Goal: Find specific page/section: Find specific page/section

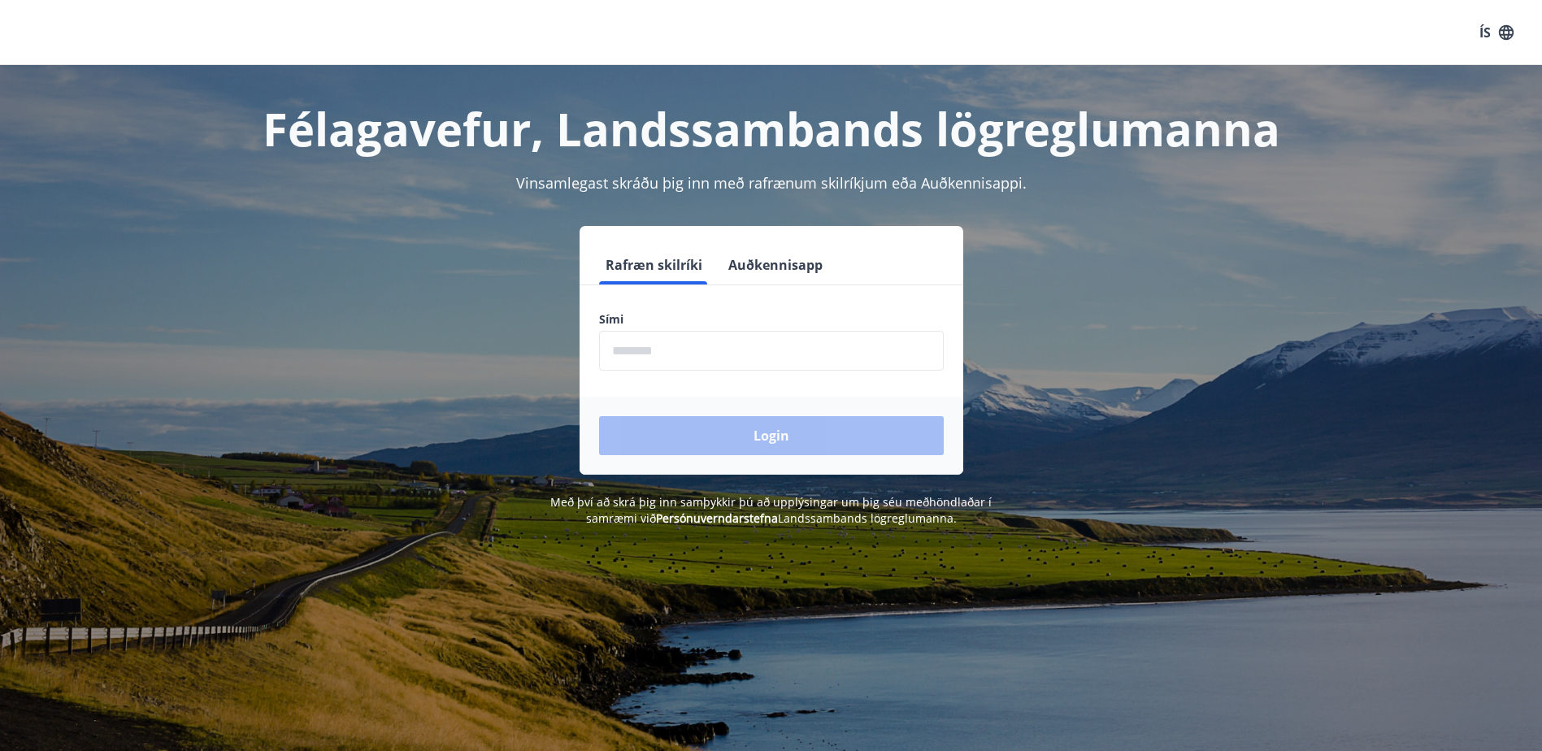
click at [678, 348] on input "phone" at bounding box center [771, 351] width 345 height 40
type input "********"
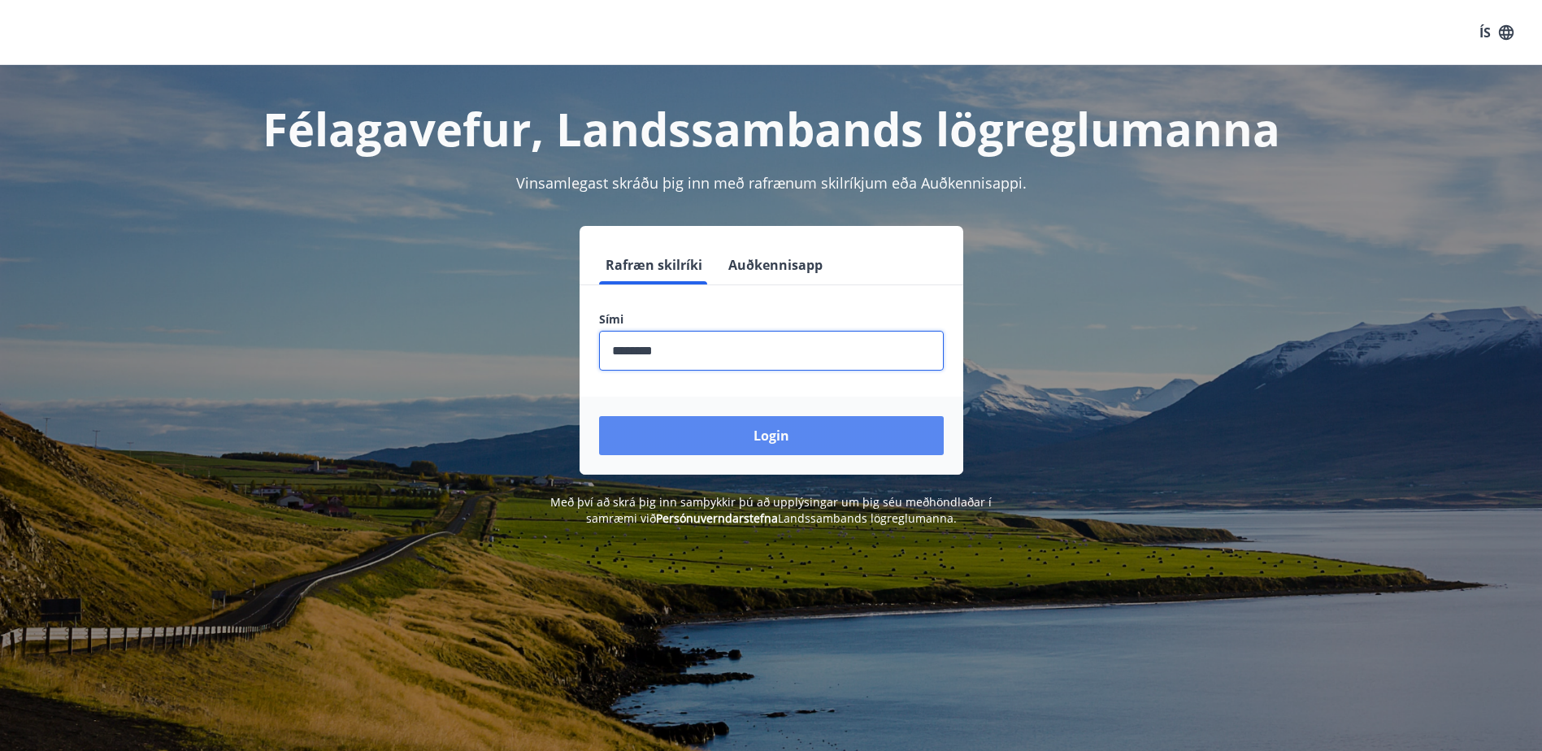
click at [681, 429] on button "Login" at bounding box center [771, 435] width 345 height 39
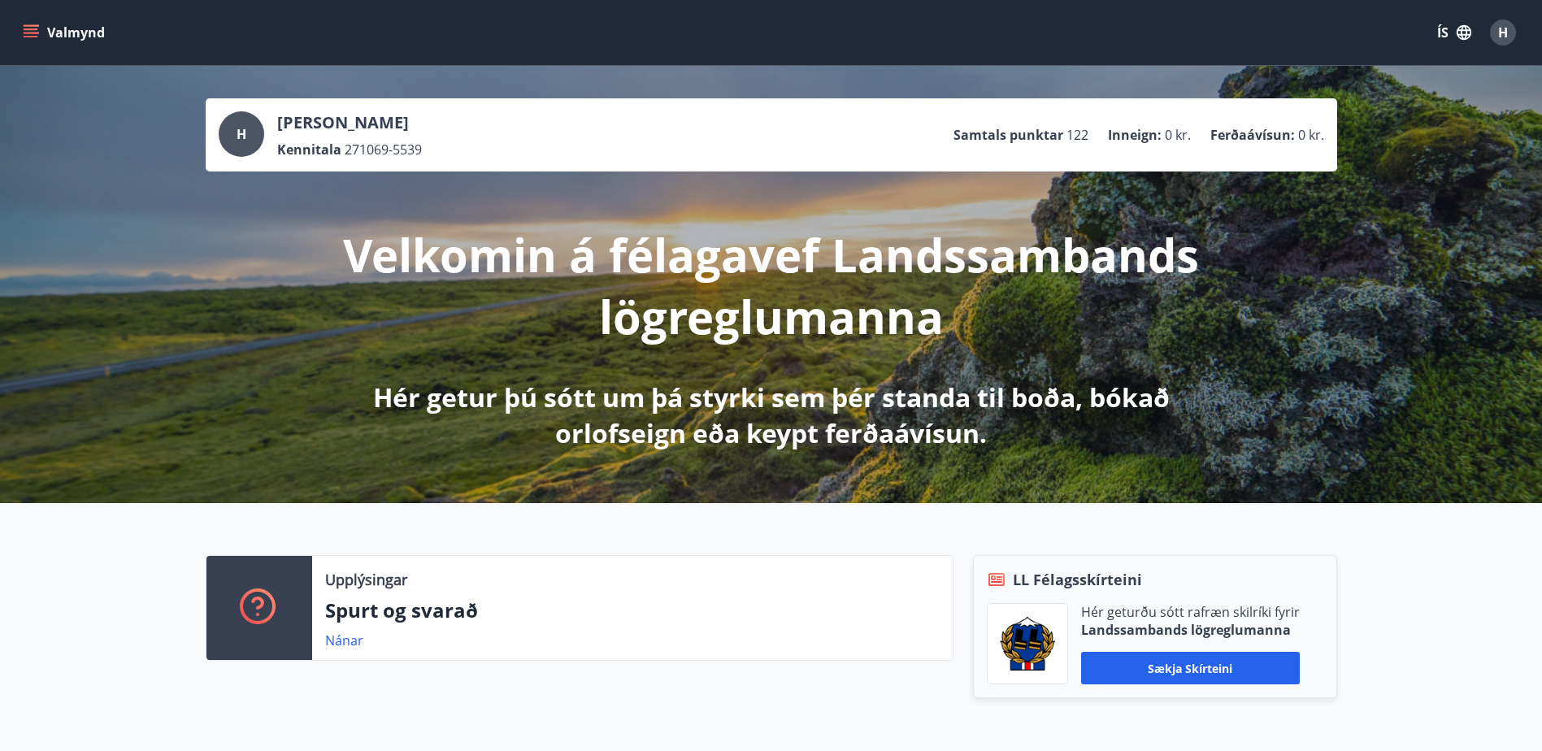
click at [25, 31] on icon "menu" at bounding box center [31, 32] width 16 height 16
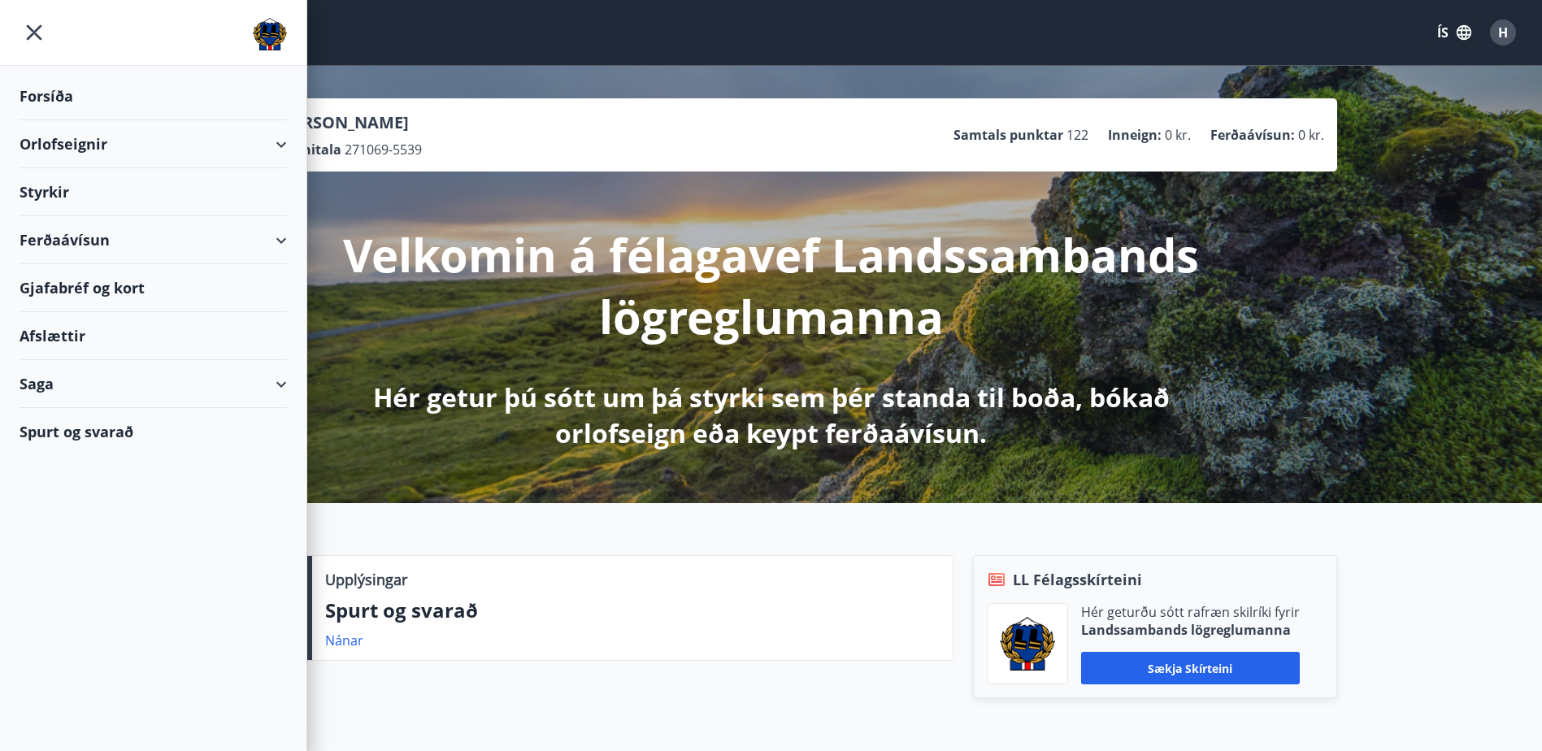
click at [76, 293] on div "Gjafabréf og kort" at bounding box center [153, 288] width 267 height 48
click at [125, 287] on div "Gjafabréf og kort" at bounding box center [153, 288] width 267 height 48
click at [75, 243] on div "Ferðaávísun" at bounding box center [153, 240] width 267 height 48
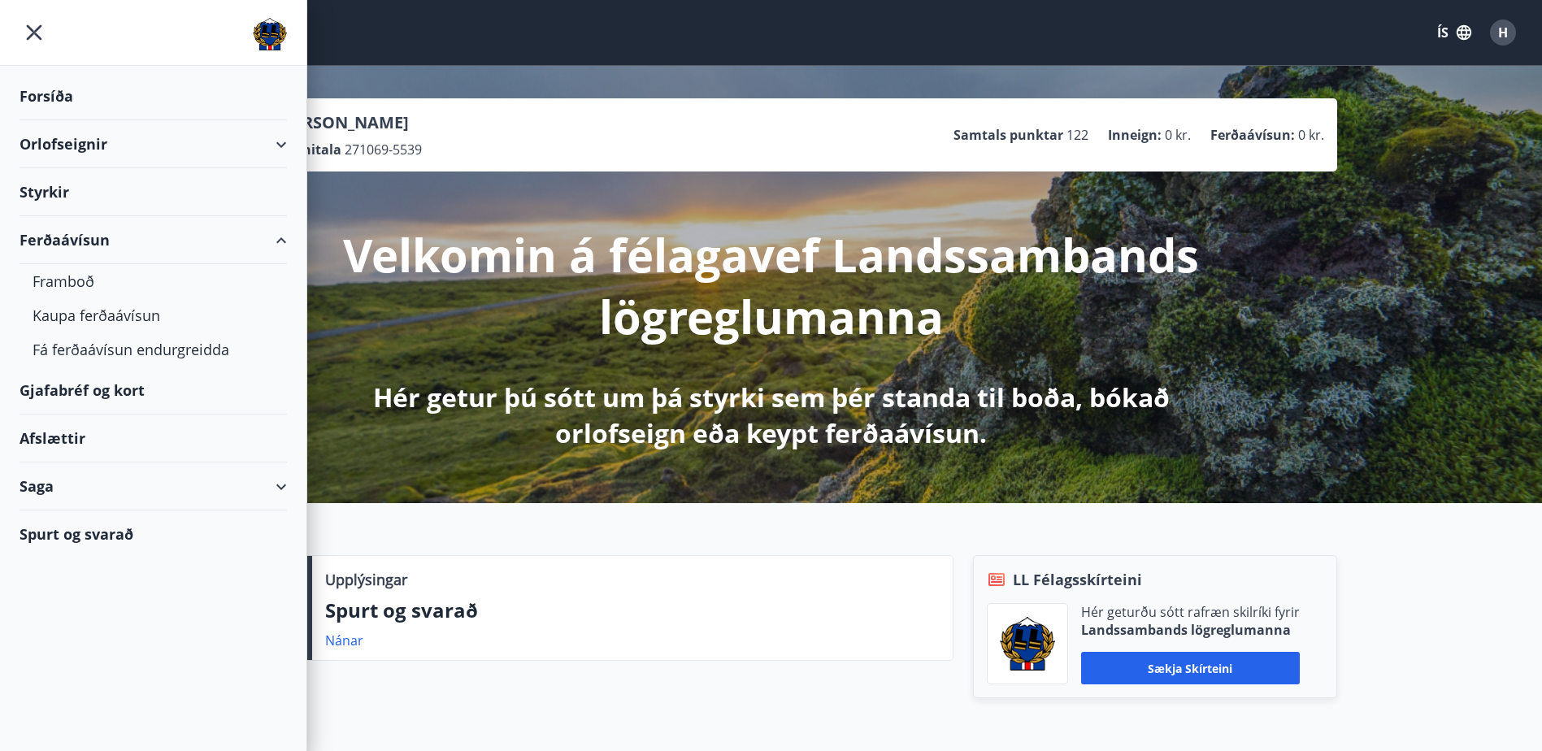
click at [89, 387] on div "Gjafabréf og kort" at bounding box center [153, 391] width 267 height 48
